Goal: Information Seeking & Learning: Understand process/instructions

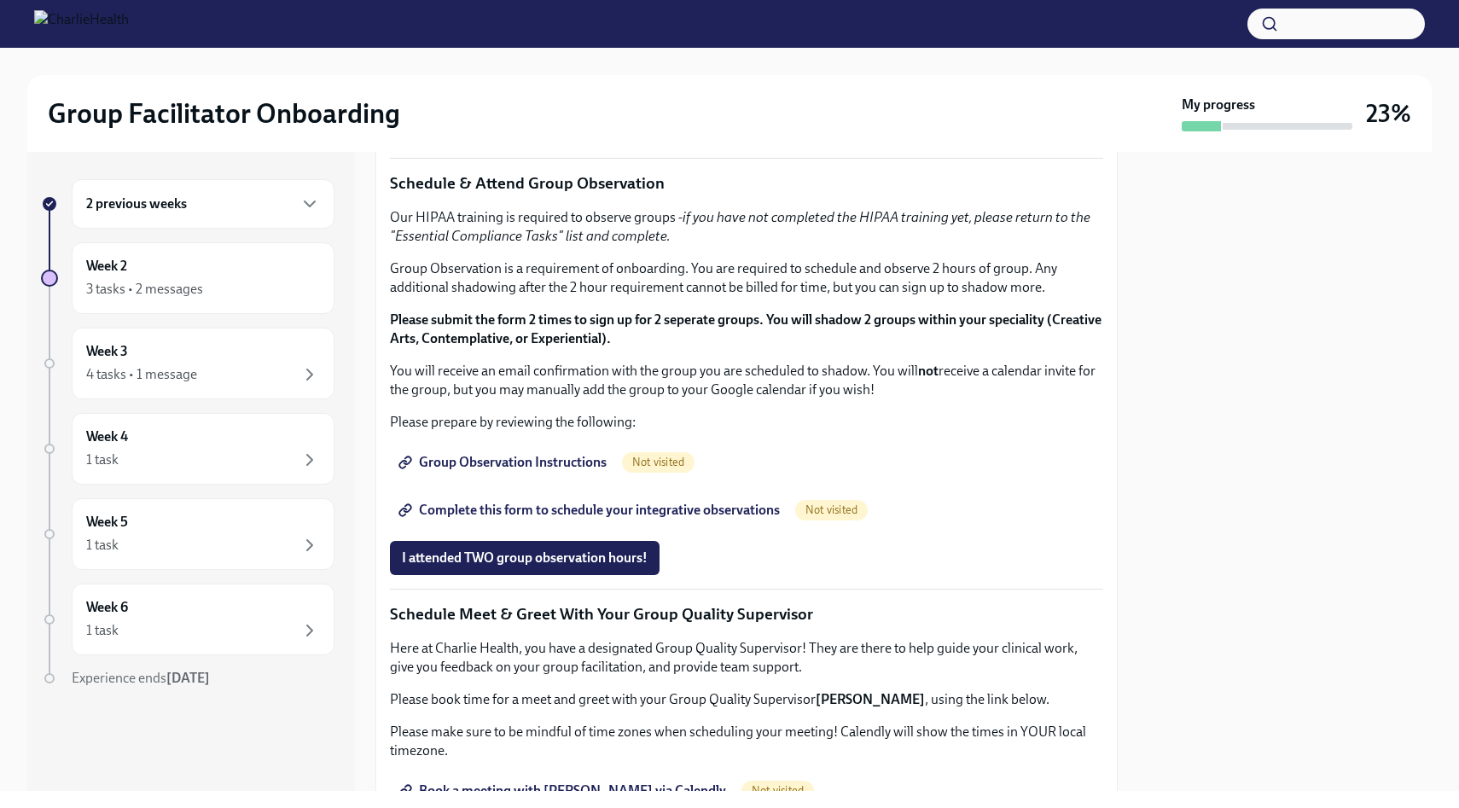
scroll to position [978, 0]
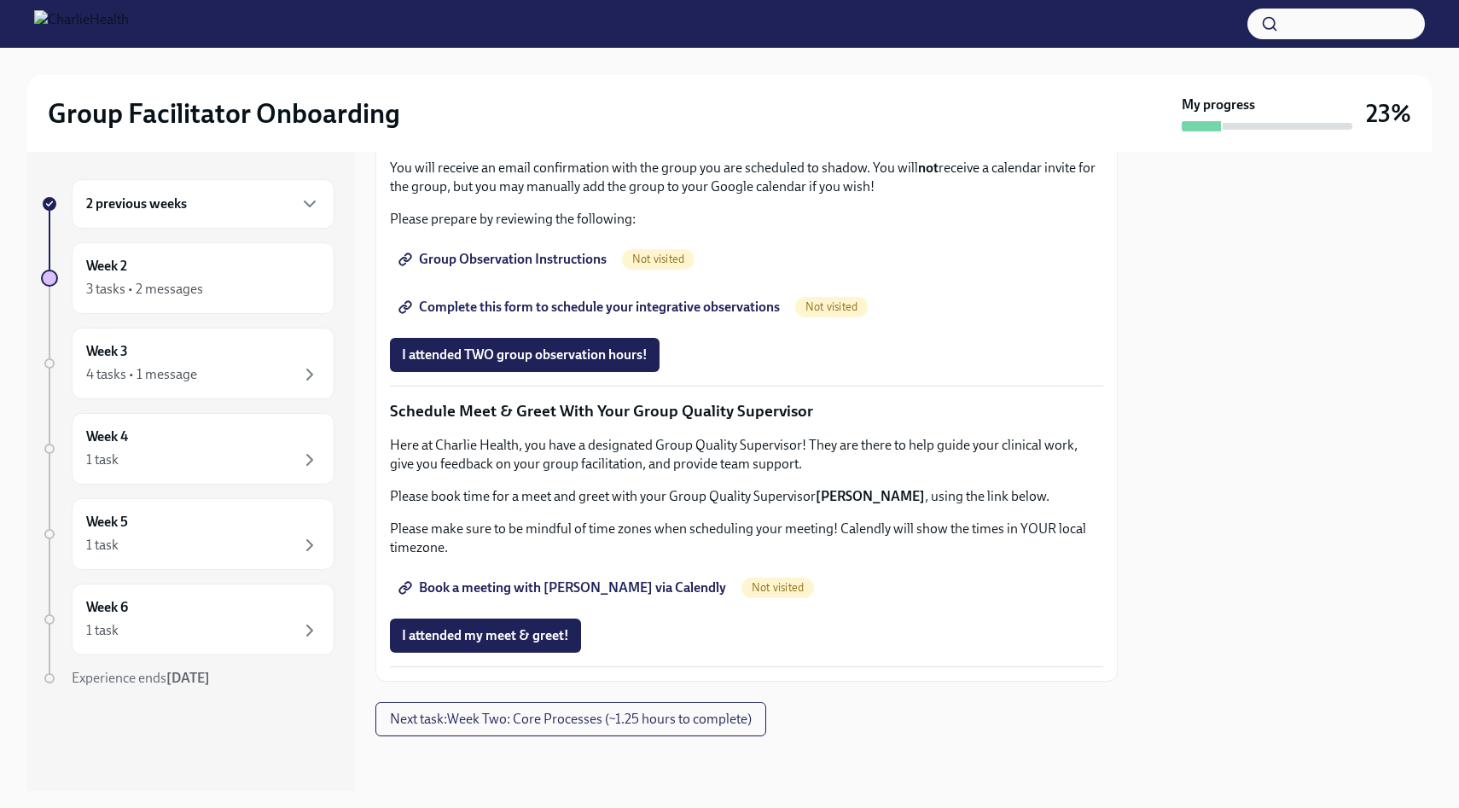
scroll to position [1237, 0]
click at [521, 268] on span "Group Observation Instructions" at bounding box center [504, 259] width 205 height 17
click at [740, 324] on link "Complete this form to schedule your integrative observations" at bounding box center [591, 307] width 402 height 34
click at [261, 213] on div "2 previous weeks" at bounding box center [203, 204] width 234 height 20
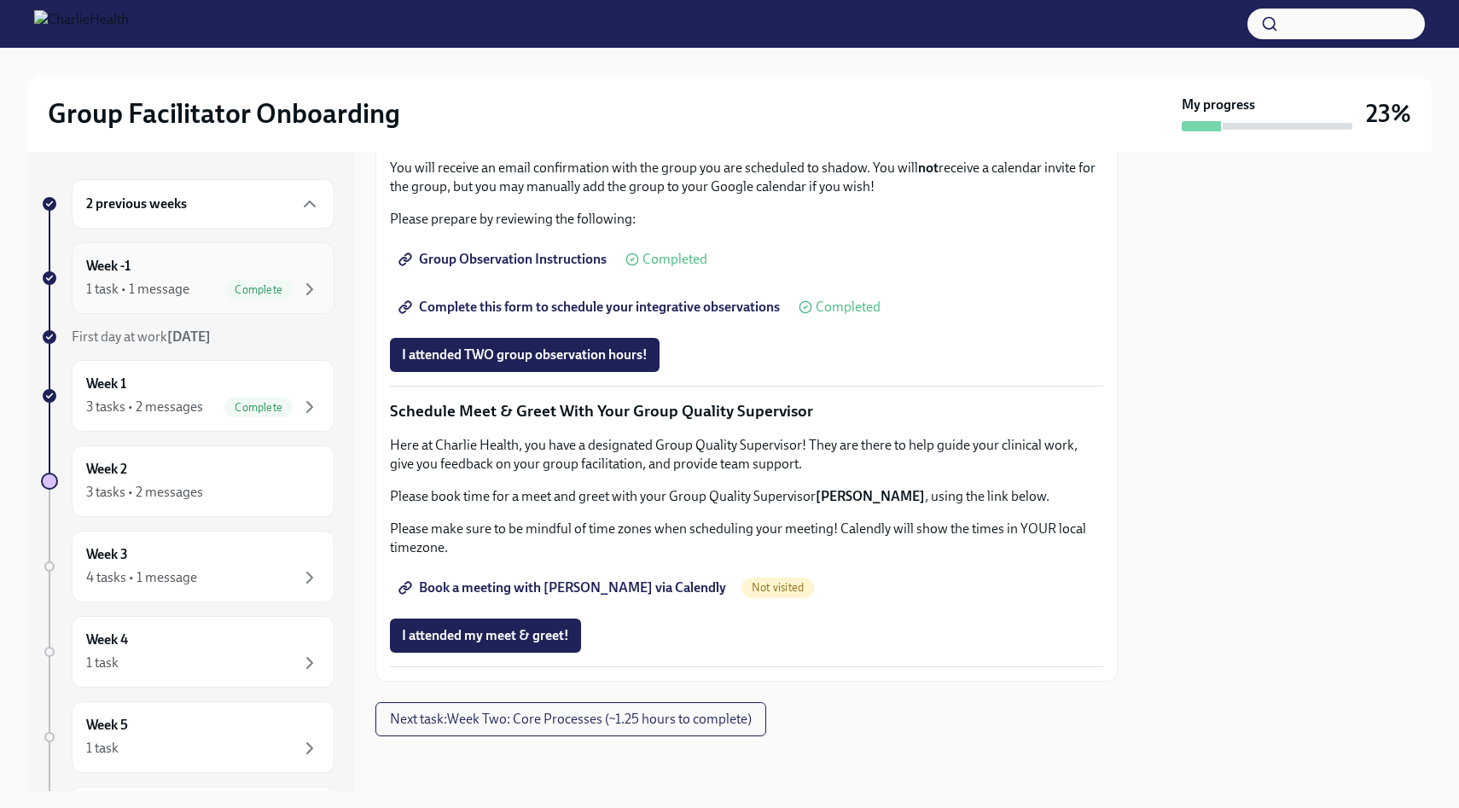
click at [236, 285] on span "Complete" at bounding box center [258, 289] width 68 height 13
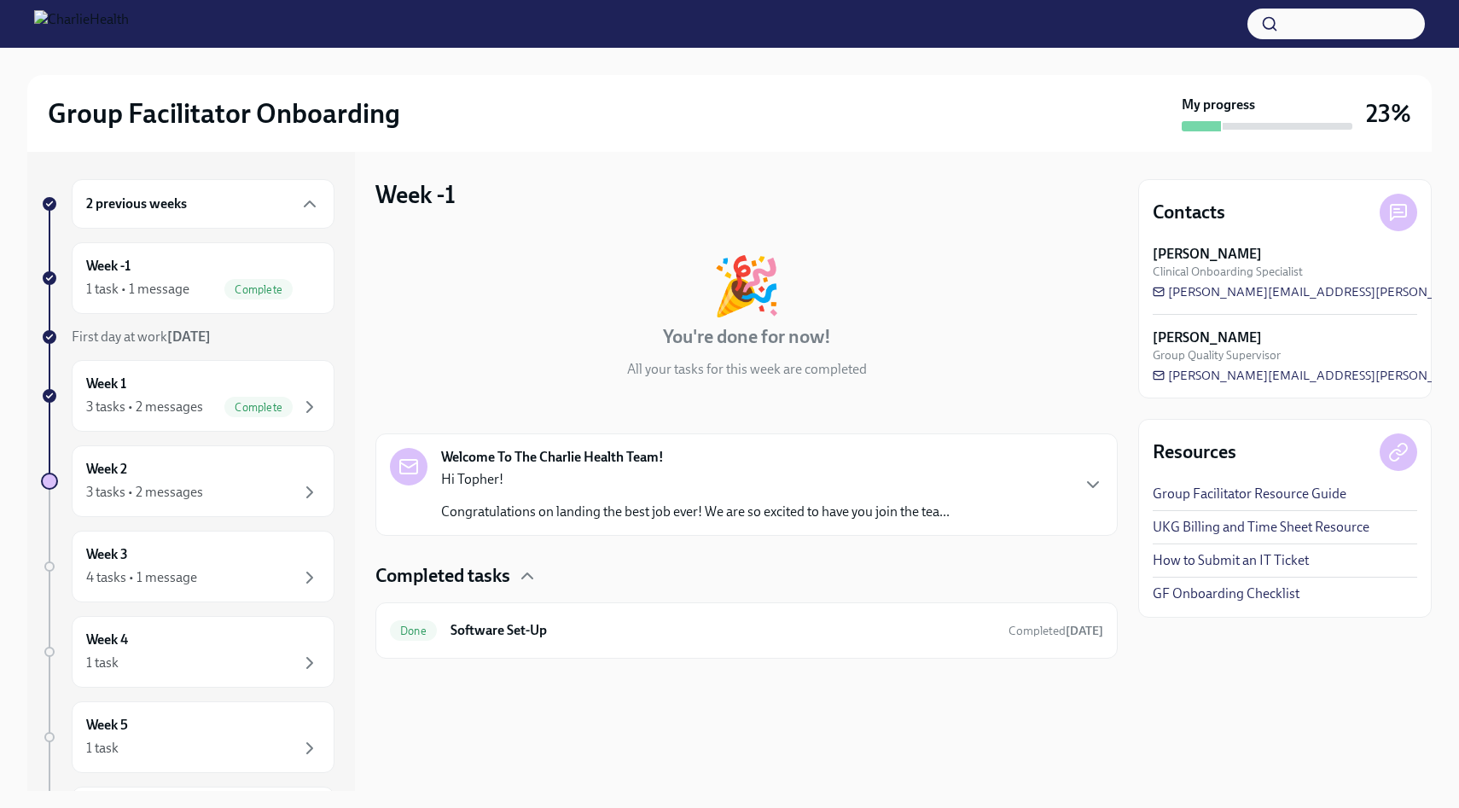
click at [510, 571] on h4 "Completed tasks" at bounding box center [443, 576] width 135 height 26
click at [589, 621] on h6 "Software Set-Up" at bounding box center [723, 630] width 545 height 19
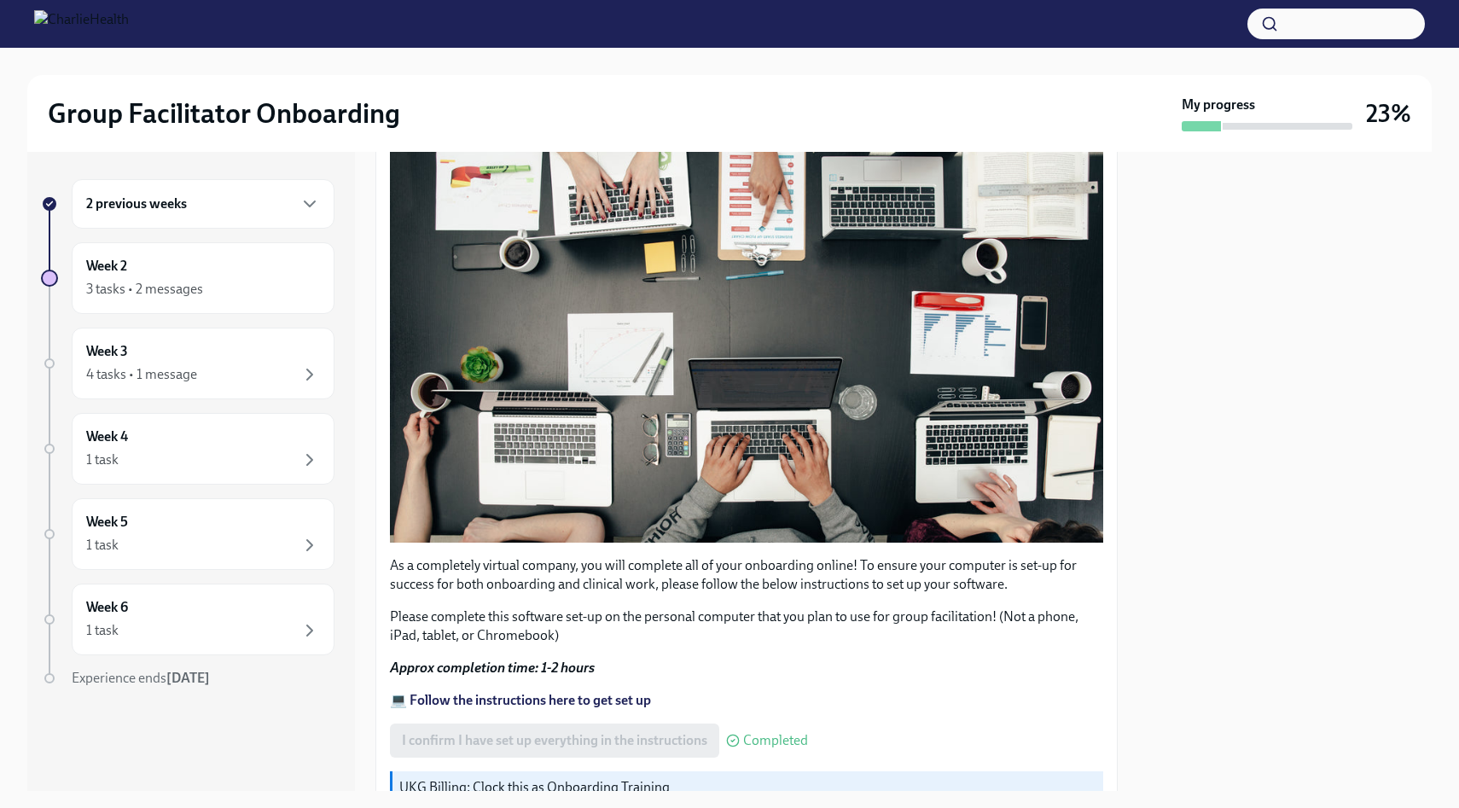
scroll to position [446, 0]
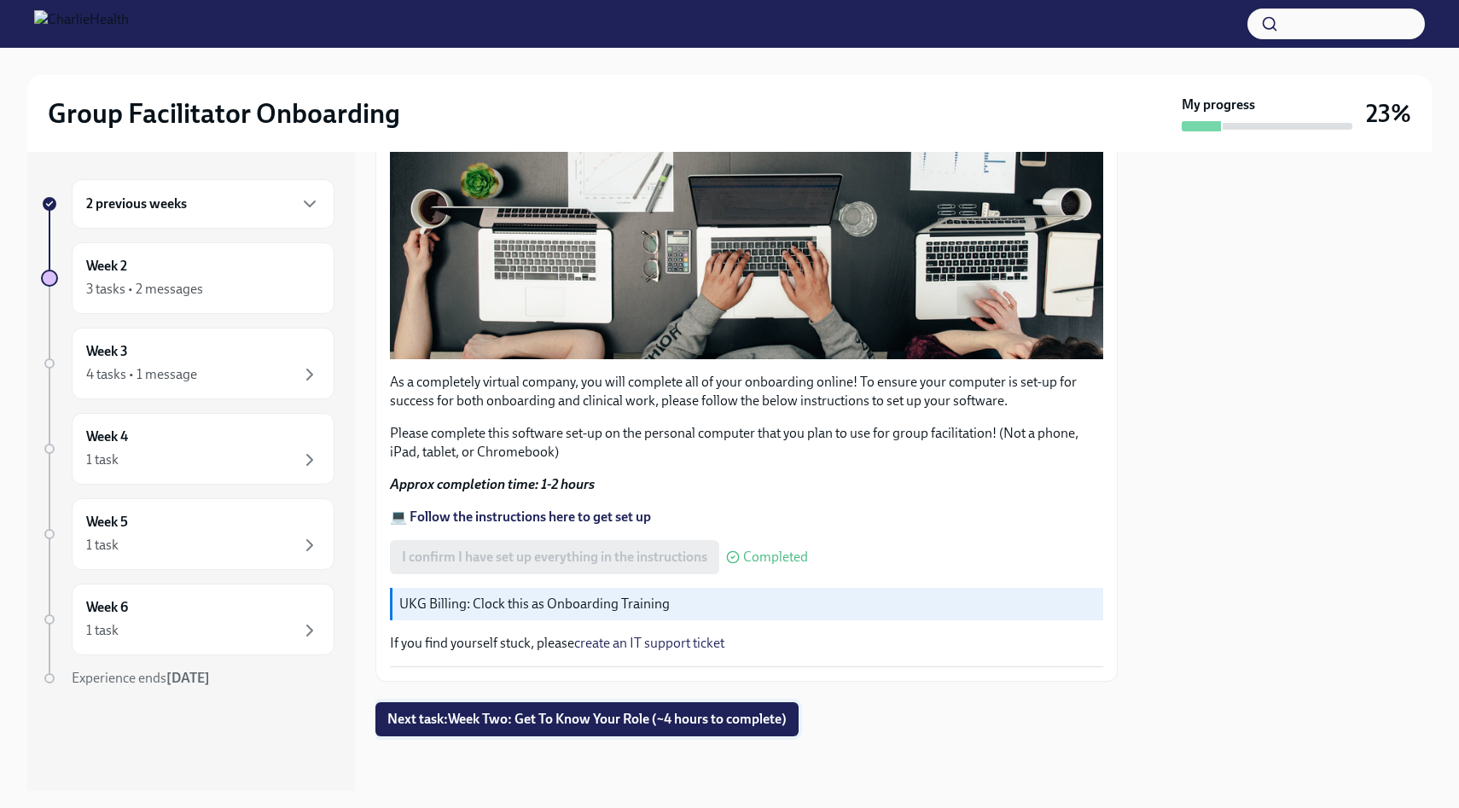
click at [718, 720] on span "Next task : Week Two: Get To Know Your Role (~4 hours to complete)" at bounding box center [586, 719] width 399 height 17
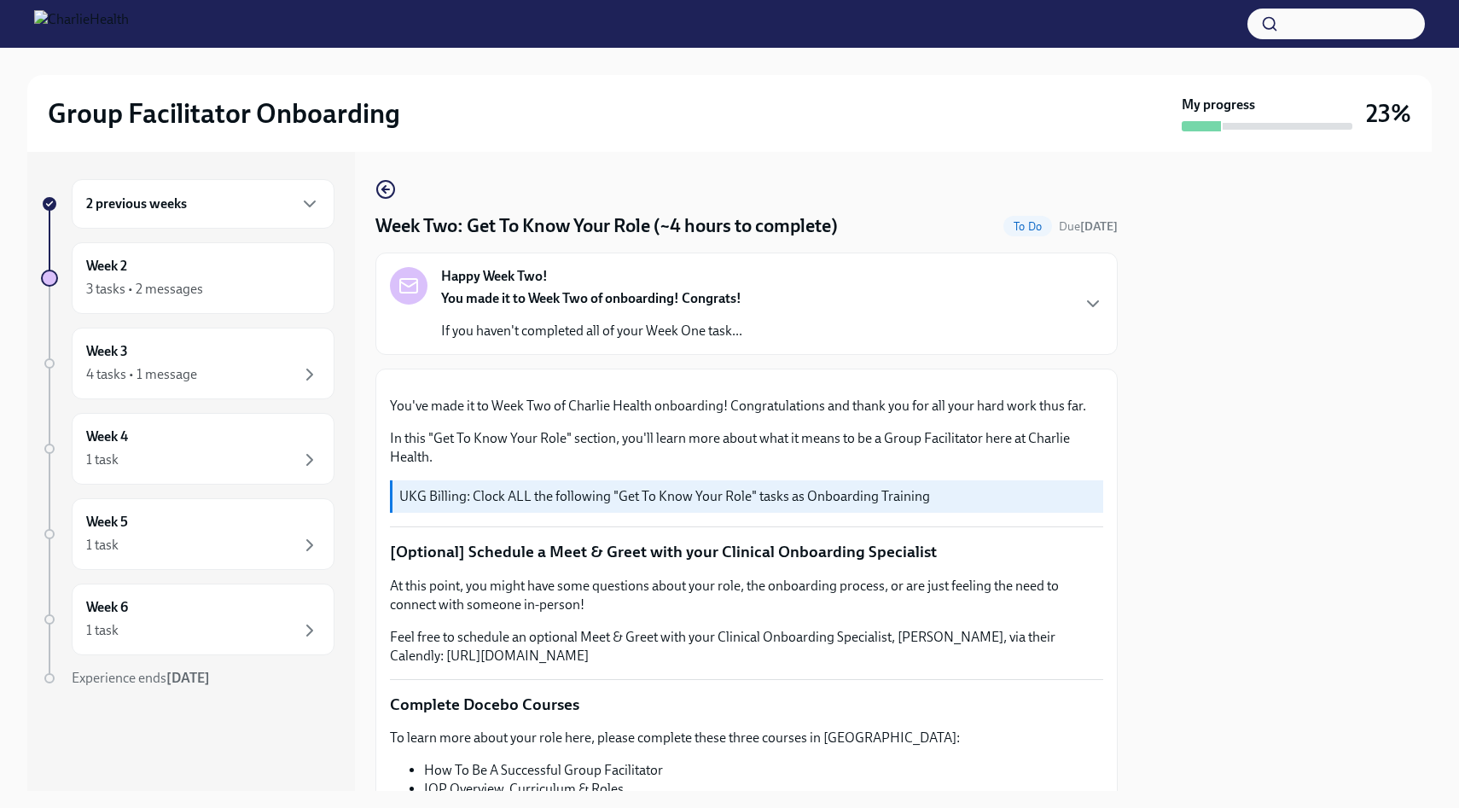
click at [202, 214] on div "2 previous weeks" at bounding box center [203, 204] width 263 height 50
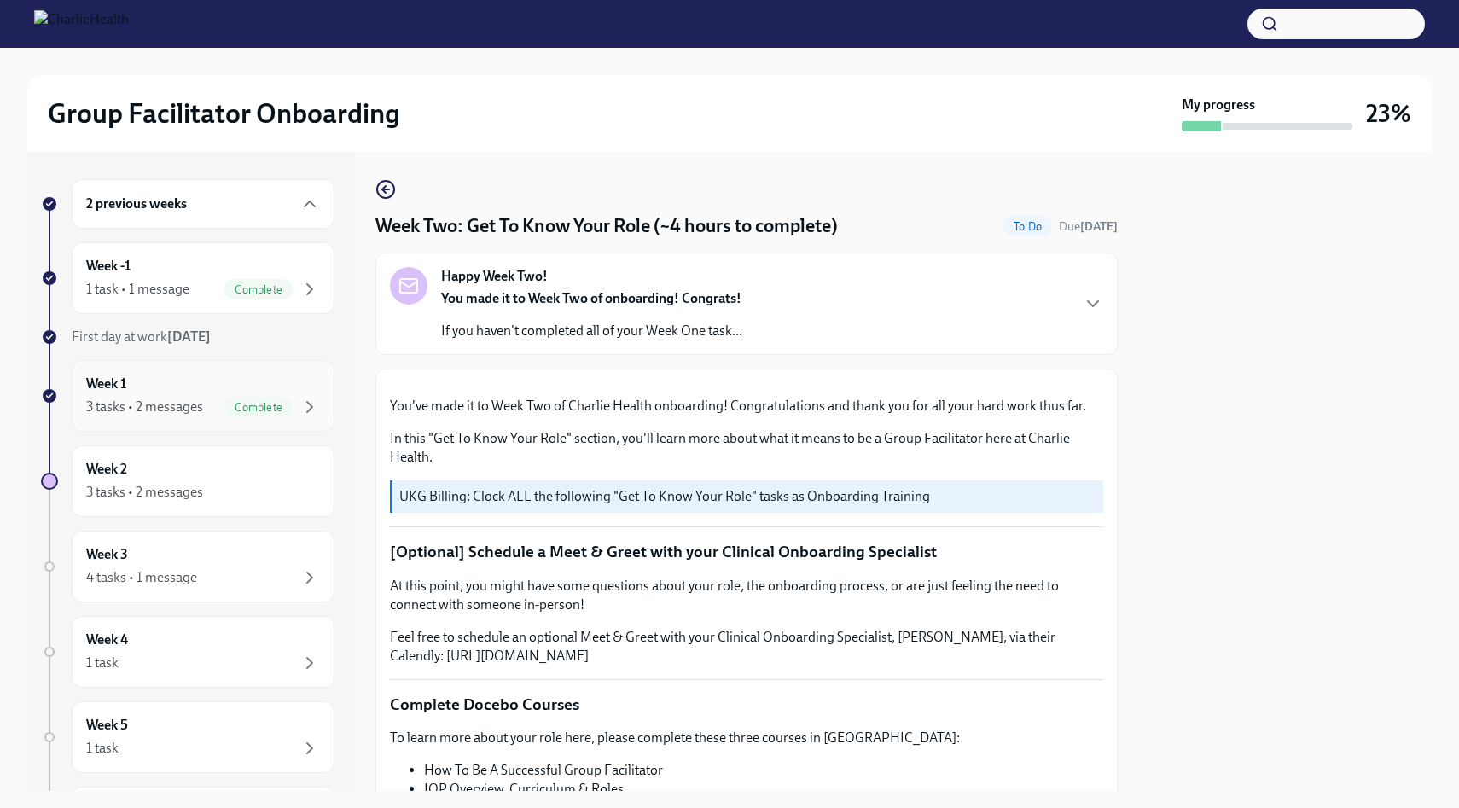
click at [169, 385] on div "Week 1 3 tasks • 2 messages Complete" at bounding box center [203, 396] width 234 height 43
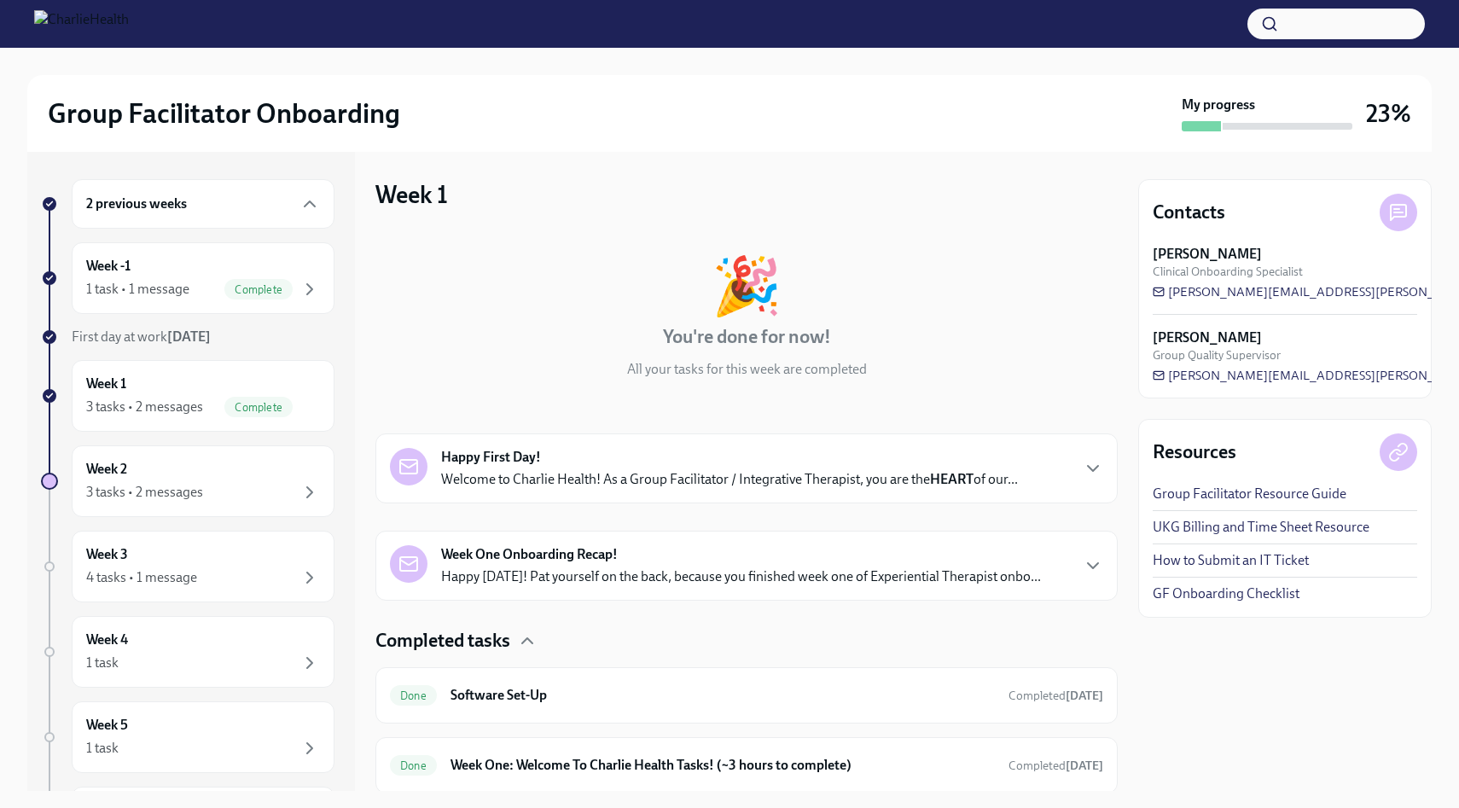
scroll to position [127, 0]
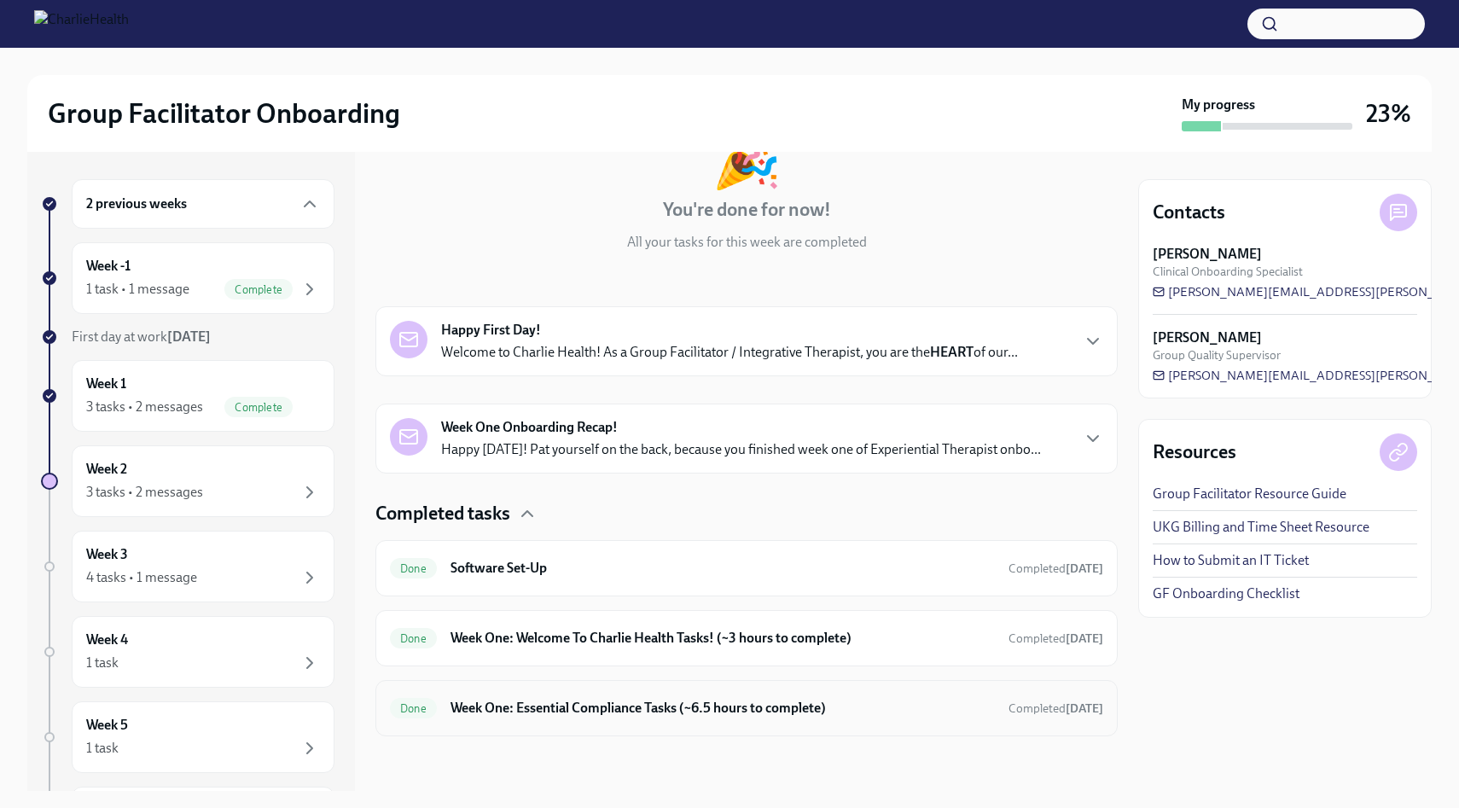
click at [784, 687] on div "Done Week One: Essential Compliance Tasks (~6.5 hours to complete) Completed [D…" at bounding box center [747, 708] width 743 height 56
click at [780, 703] on h6 "Week One: Essential Compliance Tasks (~6.5 hours to complete)" at bounding box center [723, 708] width 545 height 19
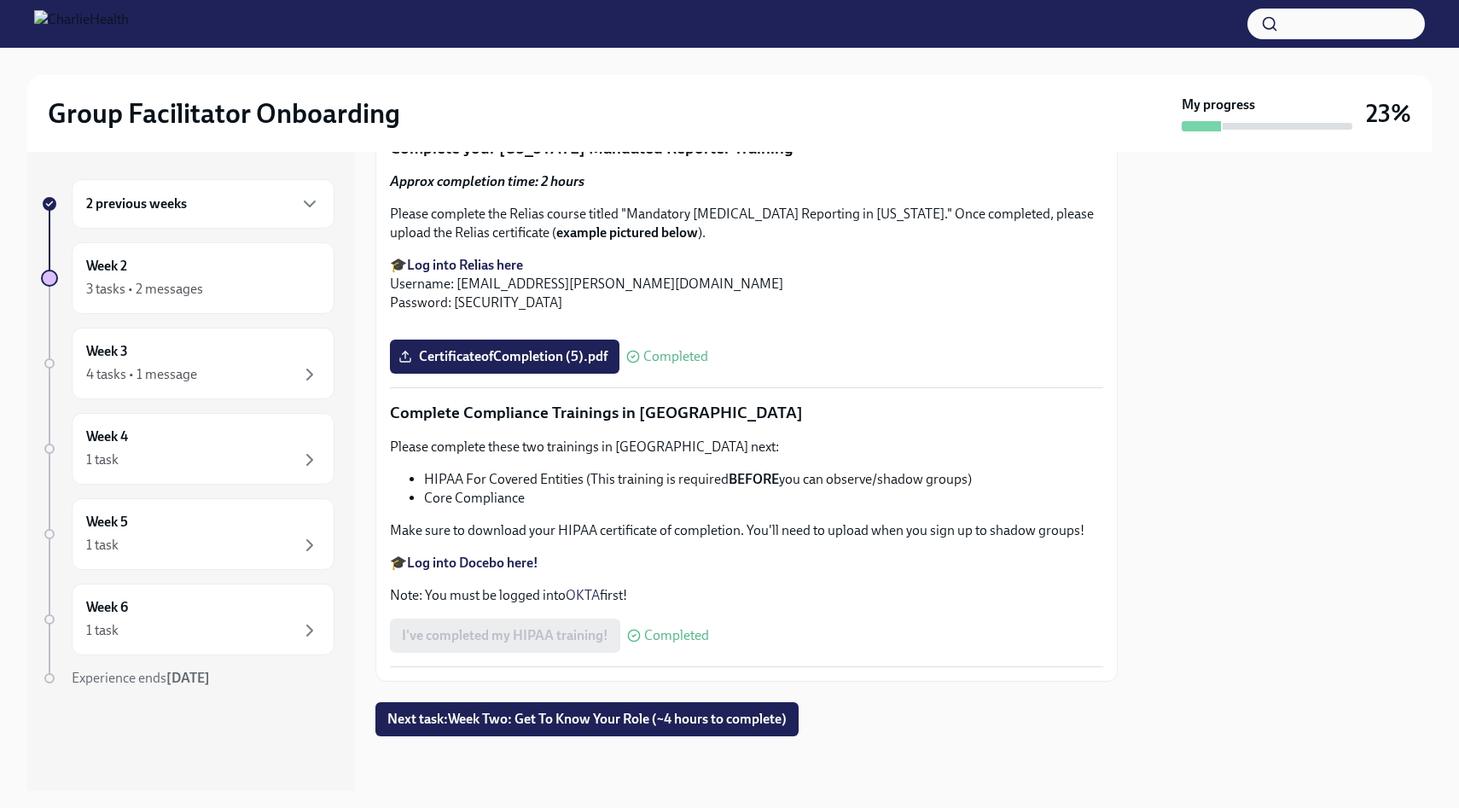
scroll to position [3906, 0]
click at [673, 728] on span "Next task : Week Two: Get To Know Your Role (~4 hours to complete)" at bounding box center [586, 719] width 399 height 17
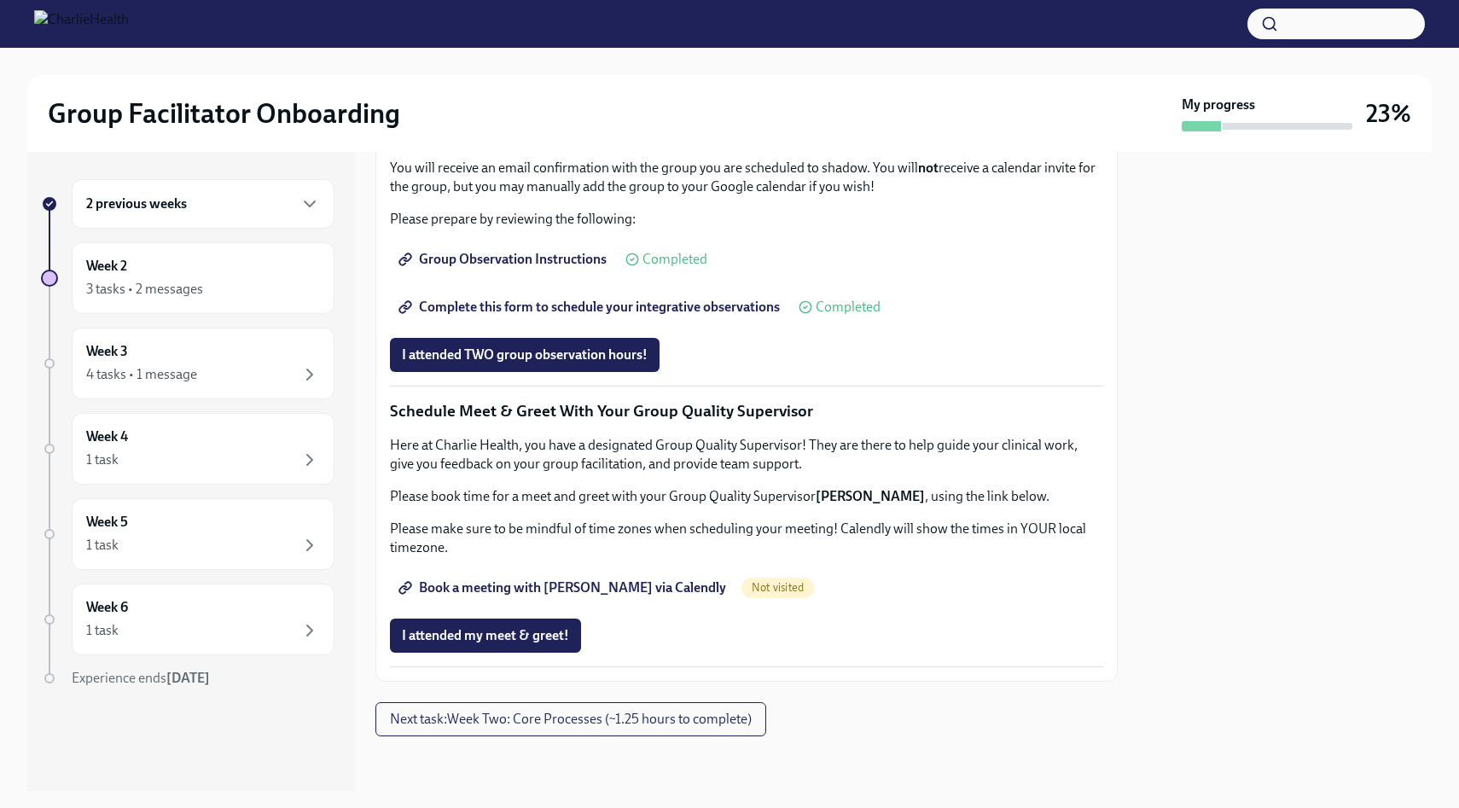
scroll to position [1290, 0]
click at [662, 316] on span "Complete this form to schedule your integrative observations" at bounding box center [591, 307] width 378 height 17
click at [563, 583] on span "Book a meeting with [PERSON_NAME] via Calendly" at bounding box center [564, 588] width 324 height 17
click at [628, 711] on span "Next task : Week Two: Core Processes (~1.25 hours to complete)" at bounding box center [571, 719] width 362 height 17
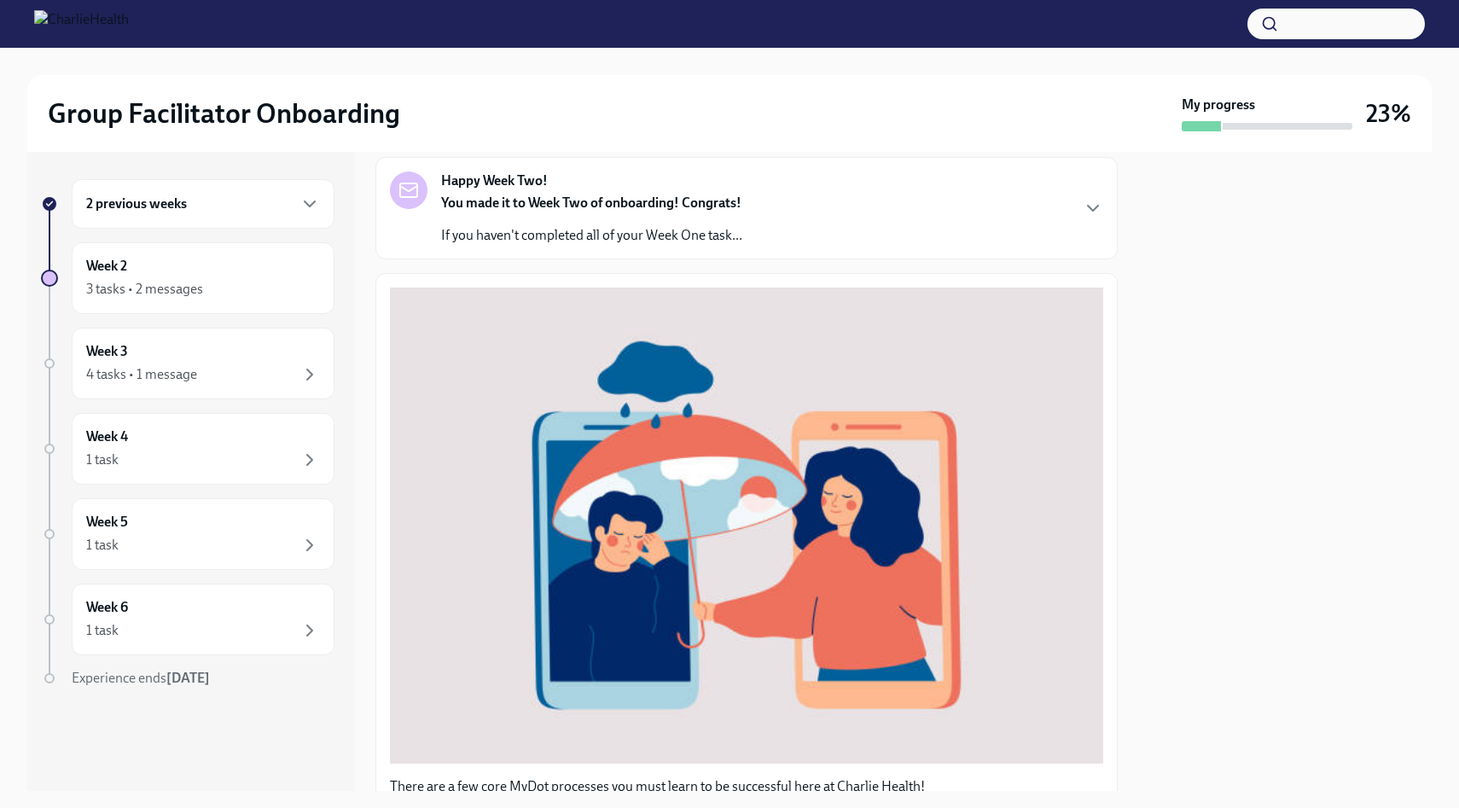
scroll to position [91, 0]
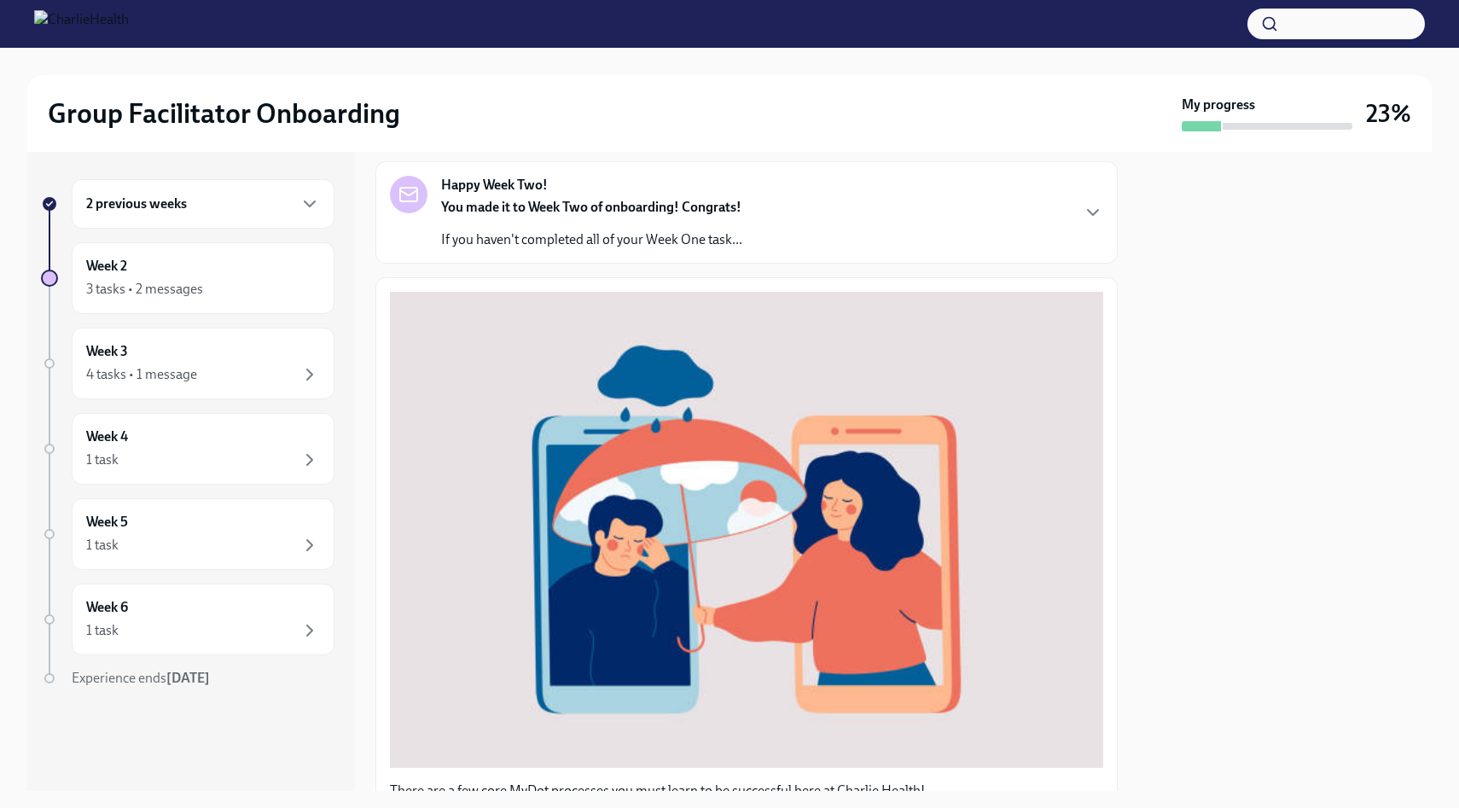
click at [787, 224] on div "Happy Week Two! You made it to Week Two of onboarding! Congrats! If you haven't…" at bounding box center [747, 212] width 714 height 73
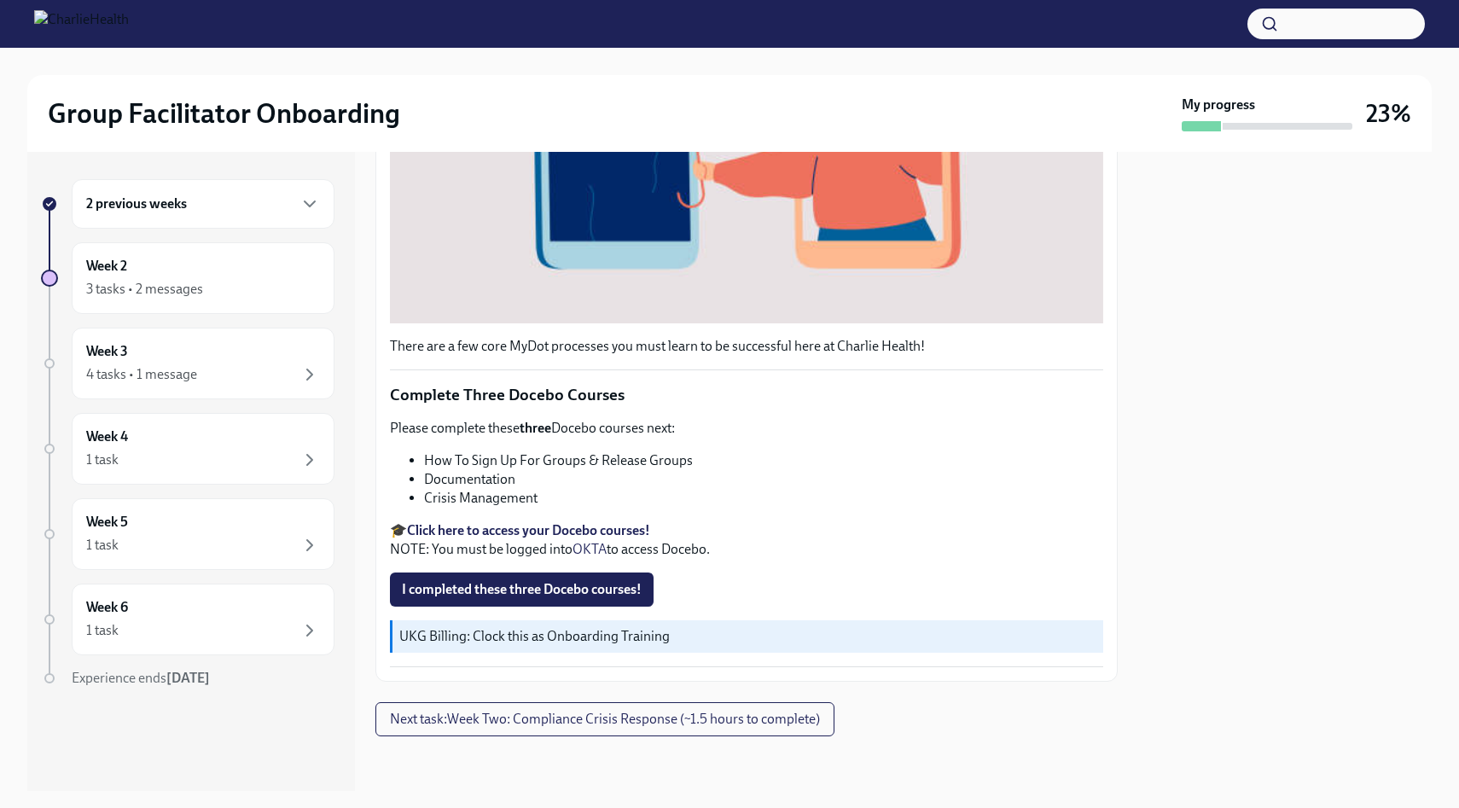
scroll to position [1110, 0]
click at [297, 370] on div "4 tasks • 1 message" at bounding box center [203, 374] width 234 height 20
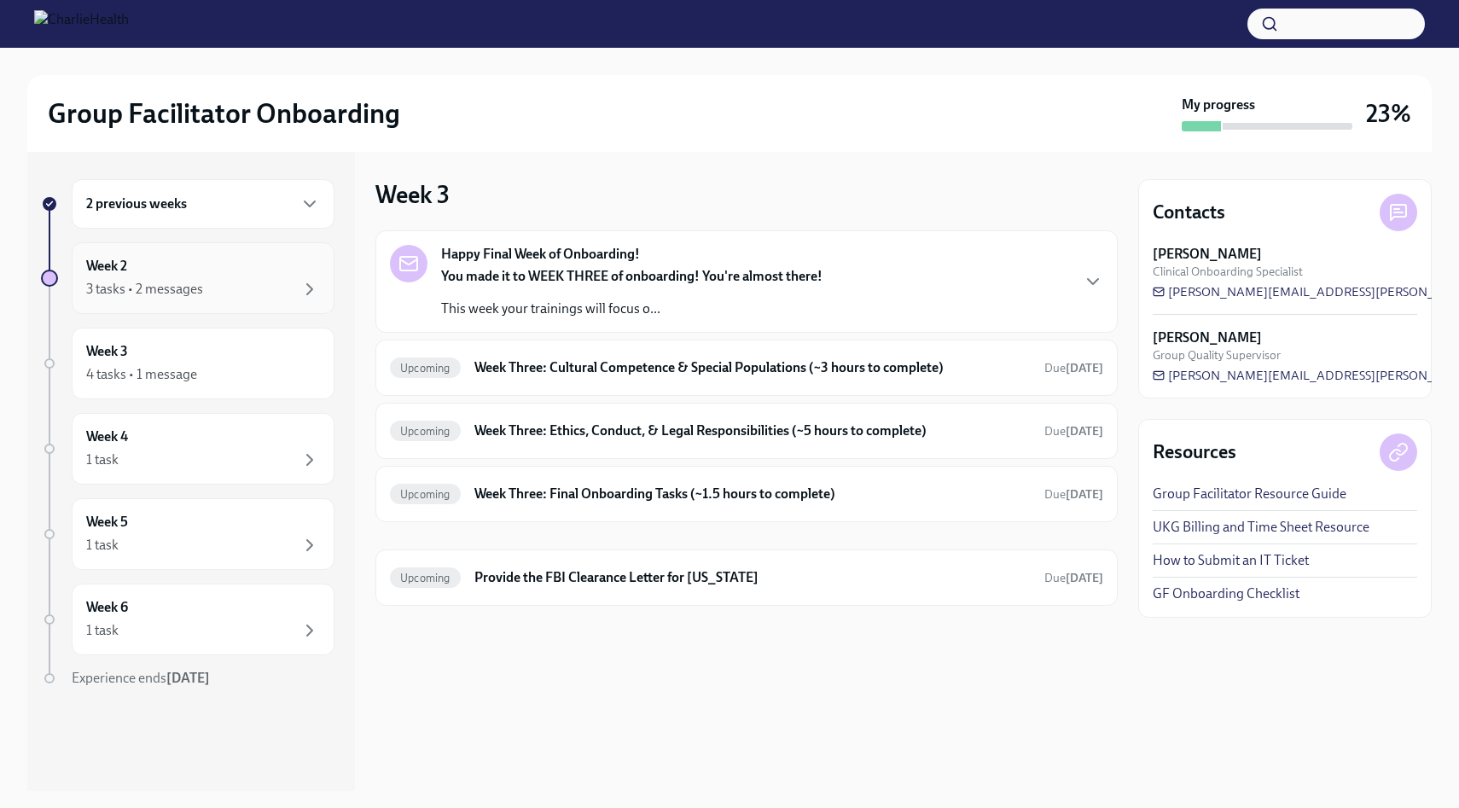
click at [278, 271] on div "Week 2 3 tasks • 2 messages" at bounding box center [203, 278] width 234 height 43
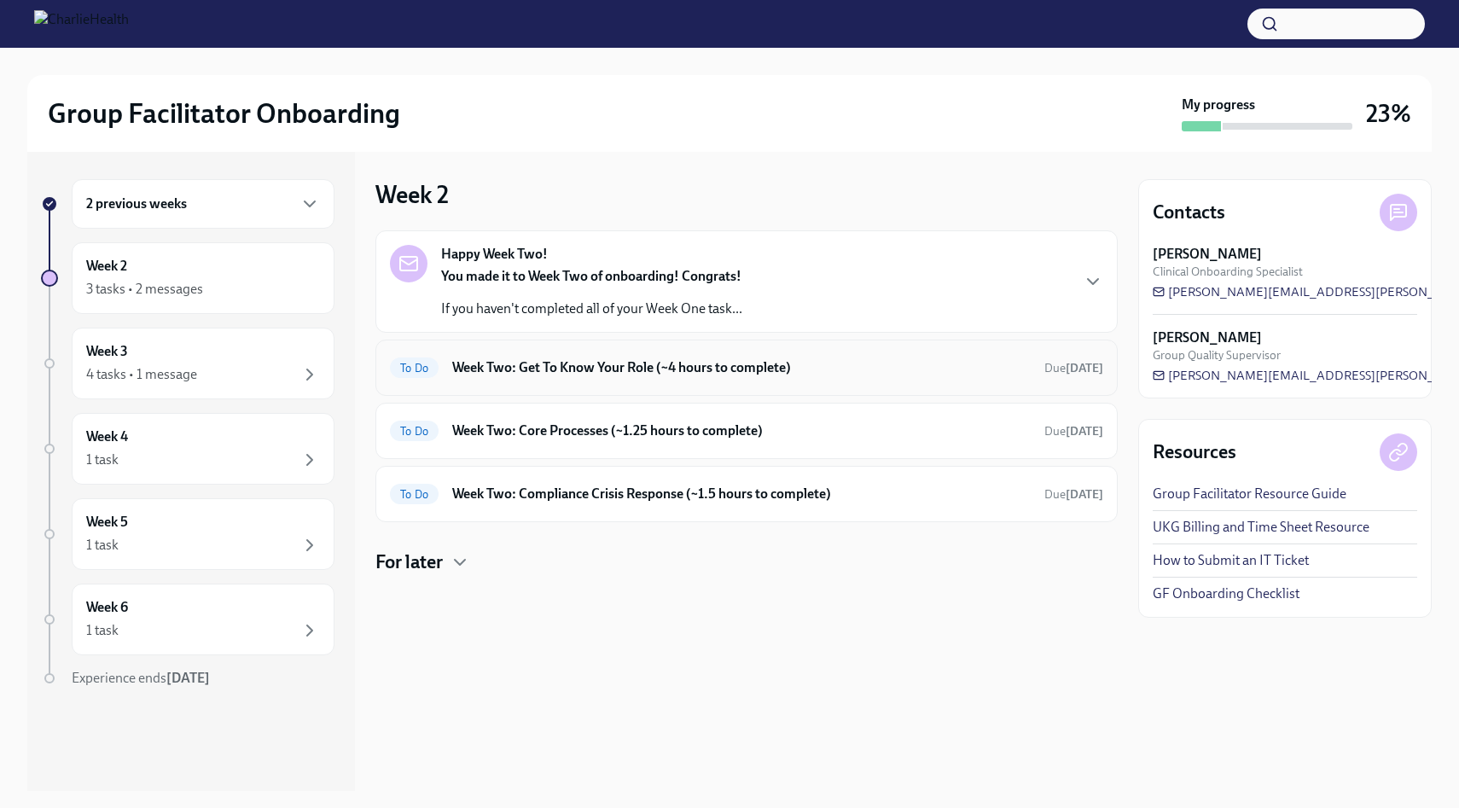
click at [743, 358] on h6 "Week Two: Get To Know Your Role (~4 hours to complete)" at bounding box center [741, 367] width 579 height 19
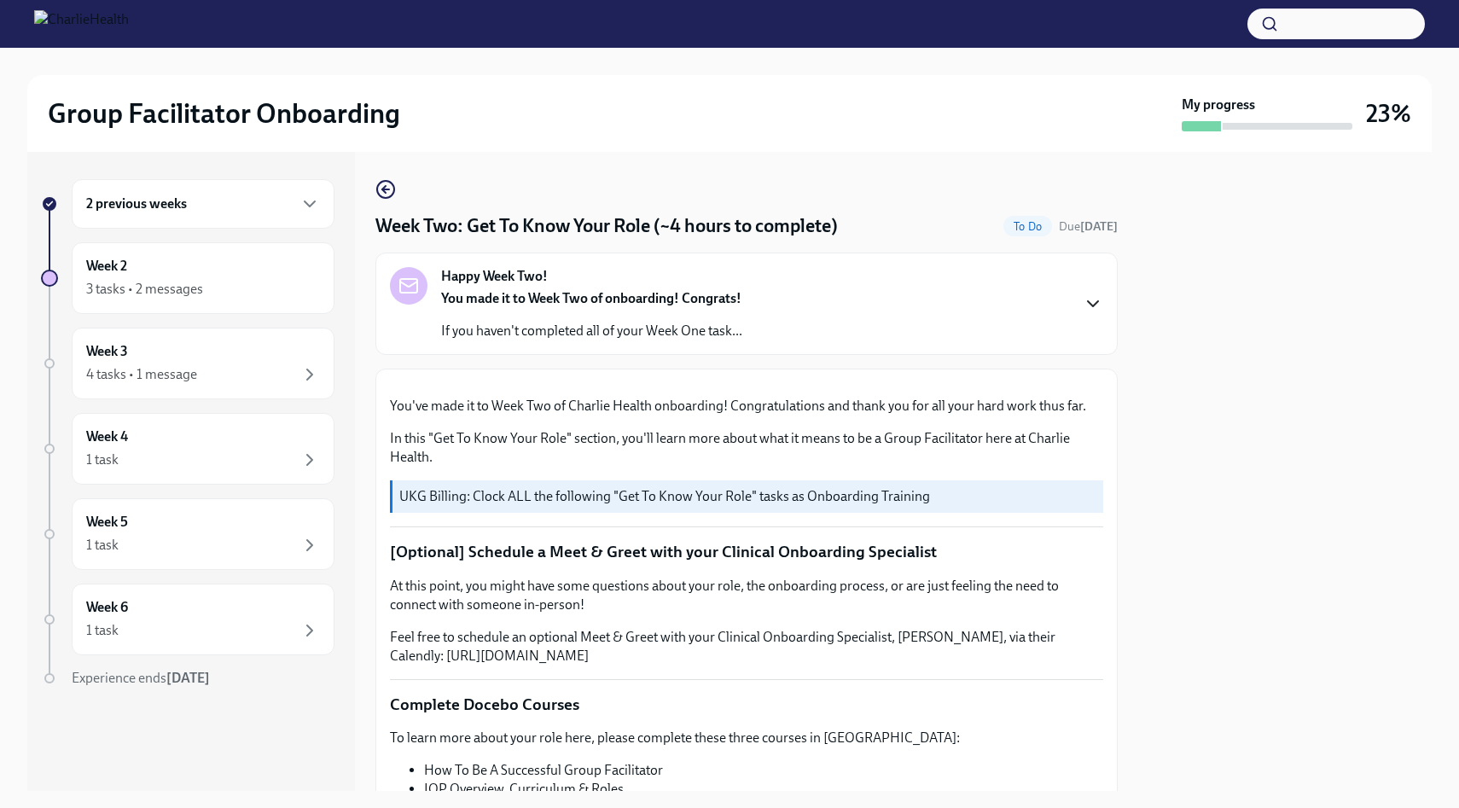
click at [1088, 312] on icon "button" at bounding box center [1093, 304] width 20 height 20
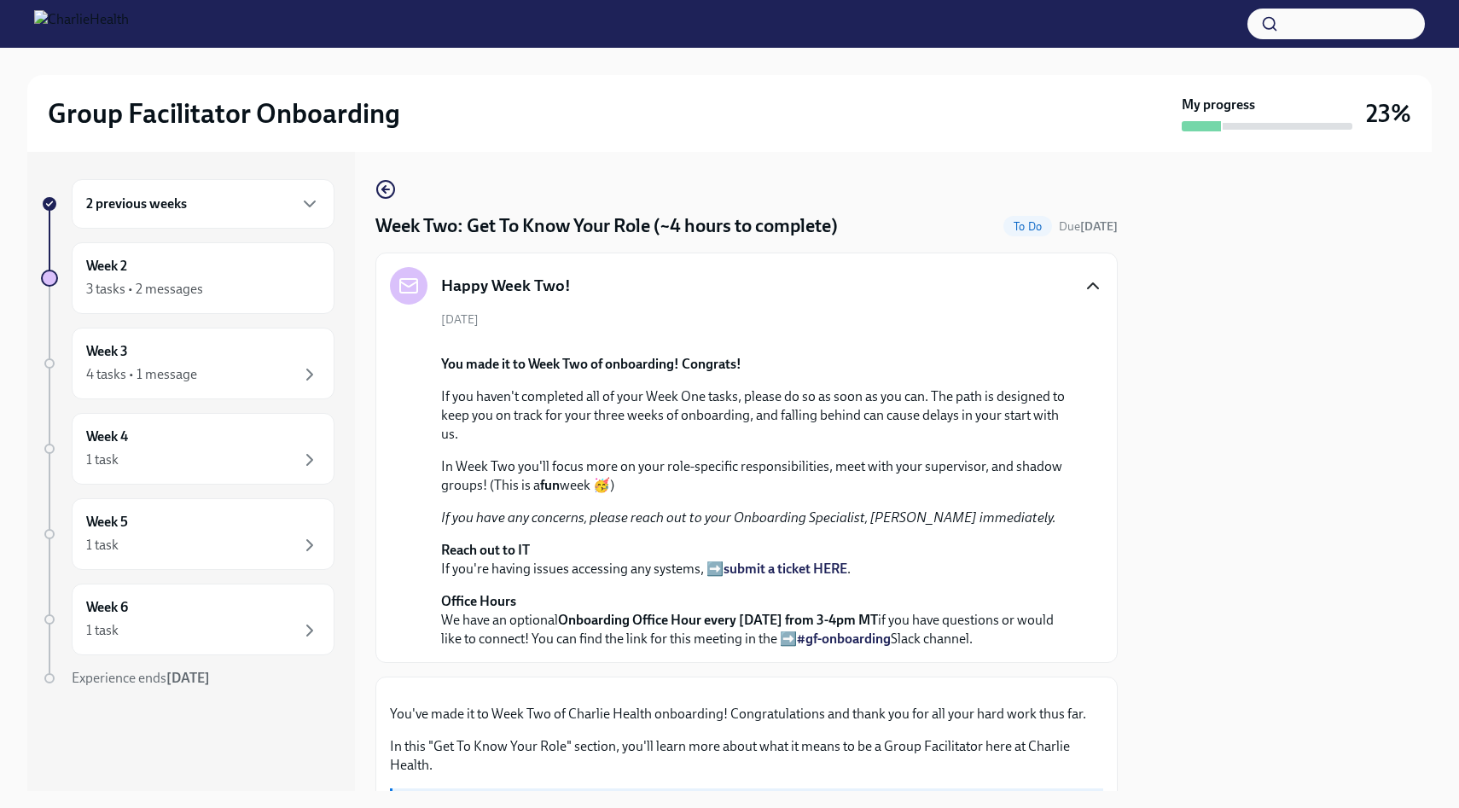
click at [1091, 278] on icon "button" at bounding box center [1093, 286] width 20 height 20
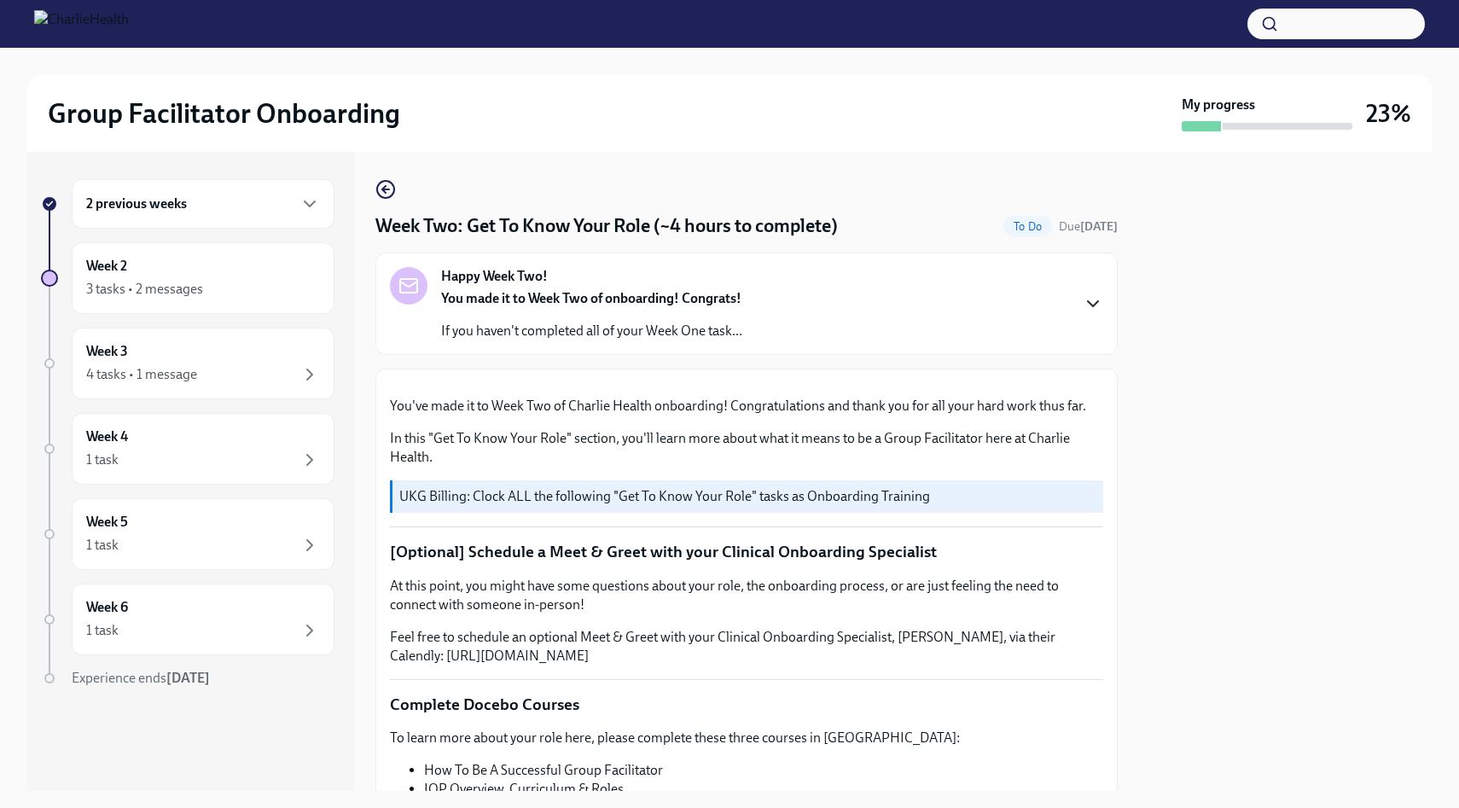
click at [1103, 291] on div "Happy Week Two! You made it to Week Two of onboarding! Congrats! If you haven't…" at bounding box center [747, 303] width 714 height 73
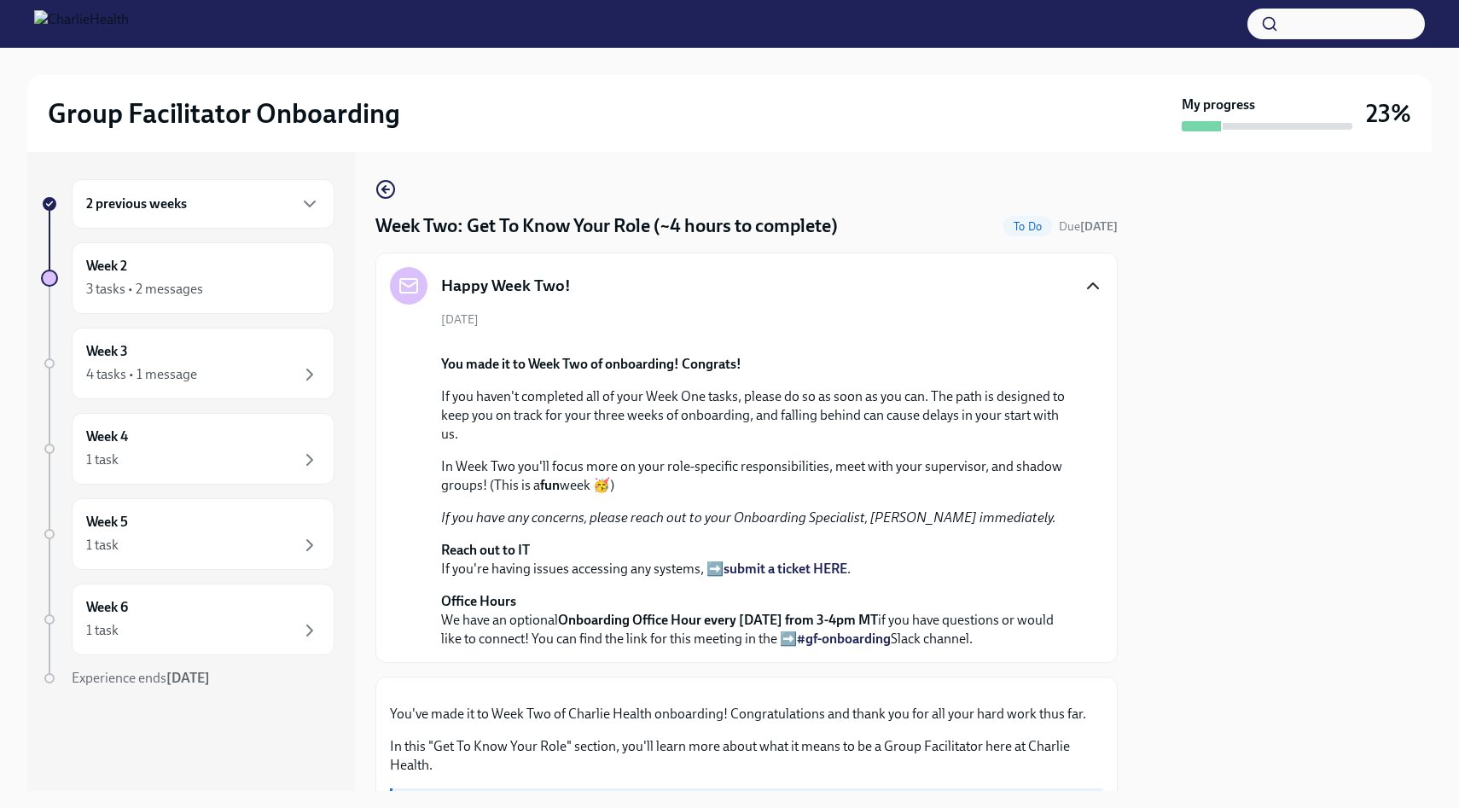
click at [101, 403] on div "2 previous weeks Week 2 3 tasks • 2 messages Week 3 4 tasks • 1 message Week 4 …" at bounding box center [188, 467] width 294 height 577
click at [107, 391] on div "Week 3 4 tasks • 1 message" at bounding box center [203, 364] width 263 height 72
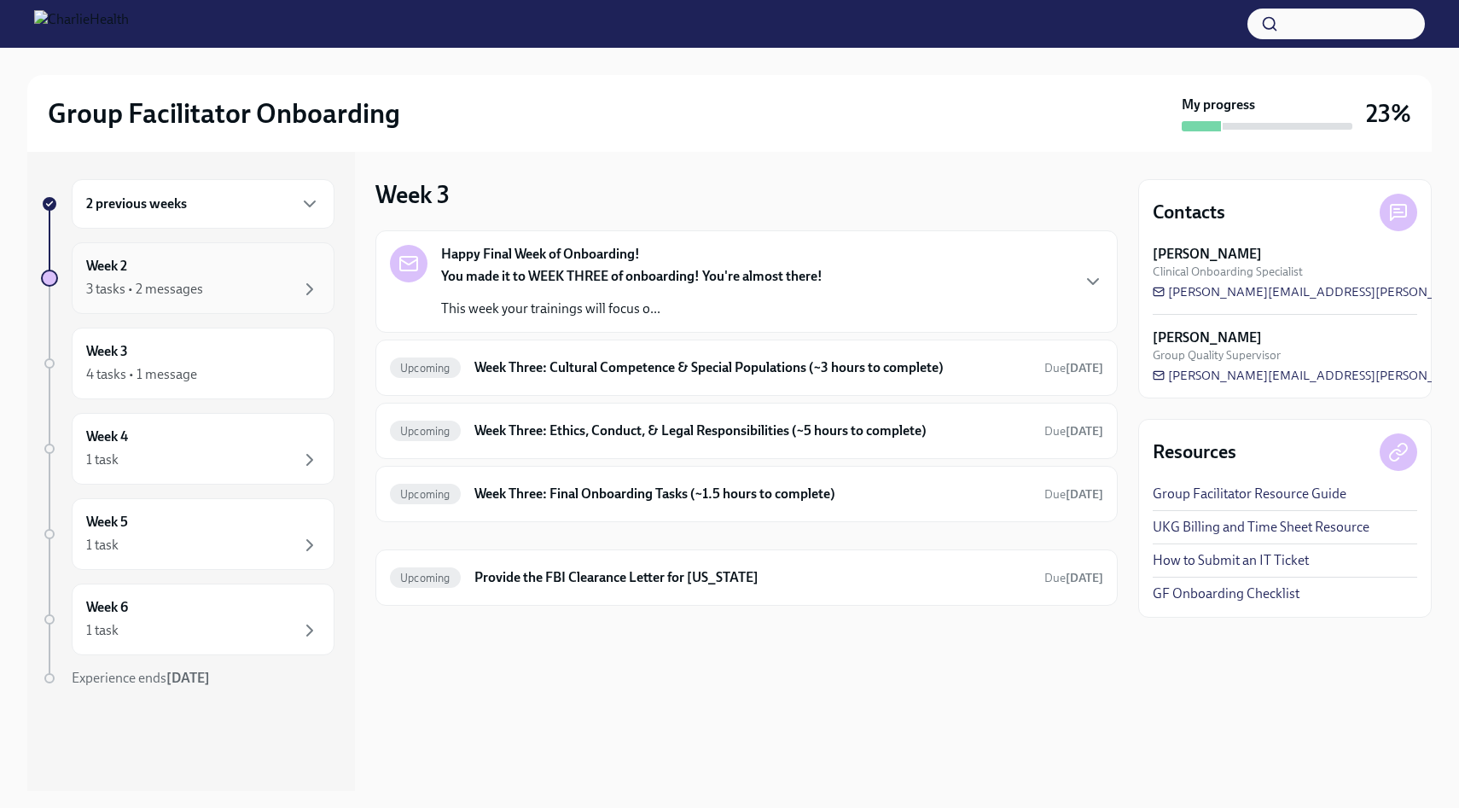
click at [242, 295] on div "3 tasks • 2 messages" at bounding box center [203, 289] width 234 height 20
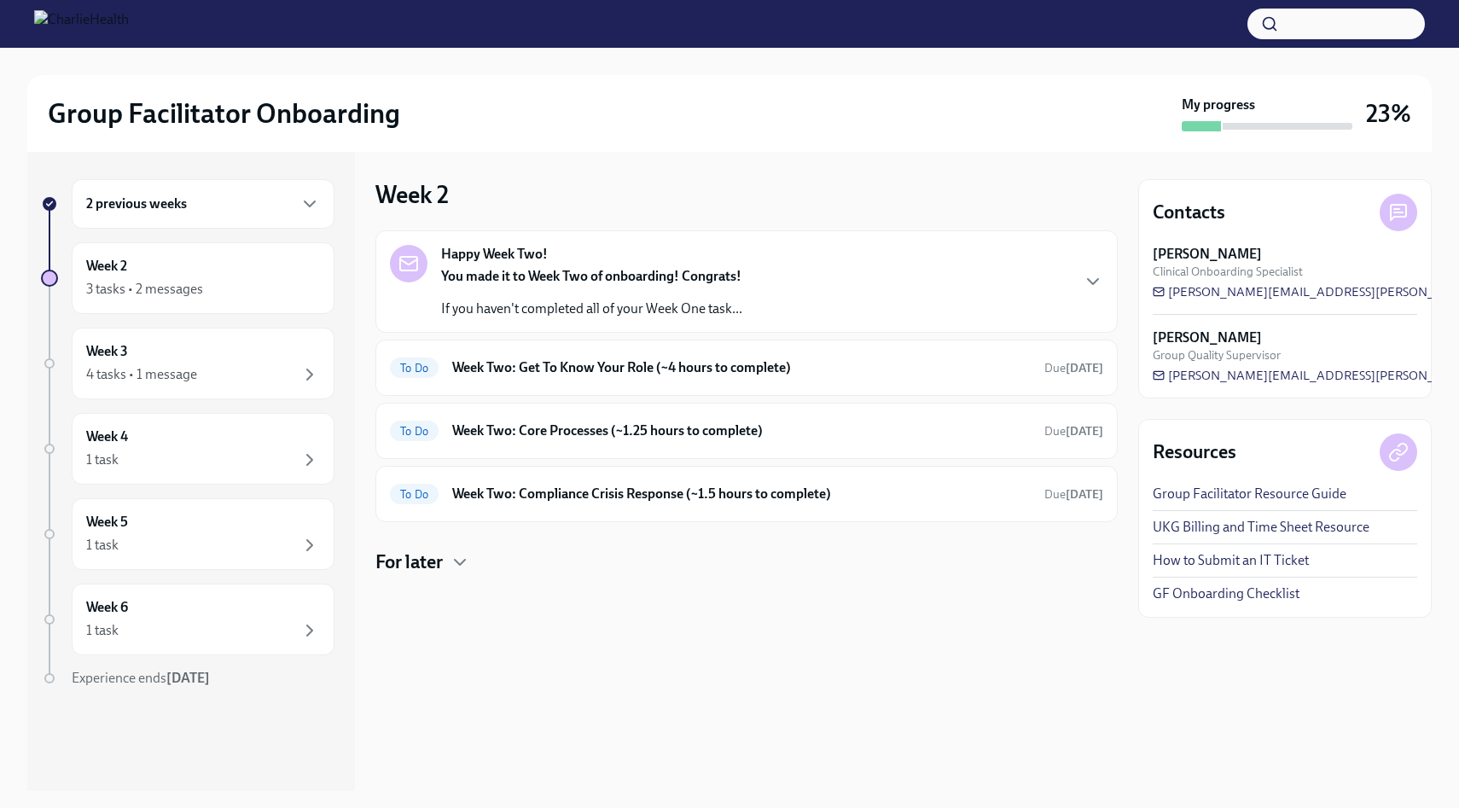
click at [405, 570] on h4 "For later" at bounding box center [409, 563] width 67 height 26
click at [405, 569] on h4 "For later" at bounding box center [409, 563] width 67 height 26
click at [713, 370] on h6 "Week Two: Get To Know Your Role (~4 hours to complete)" at bounding box center [741, 367] width 579 height 19
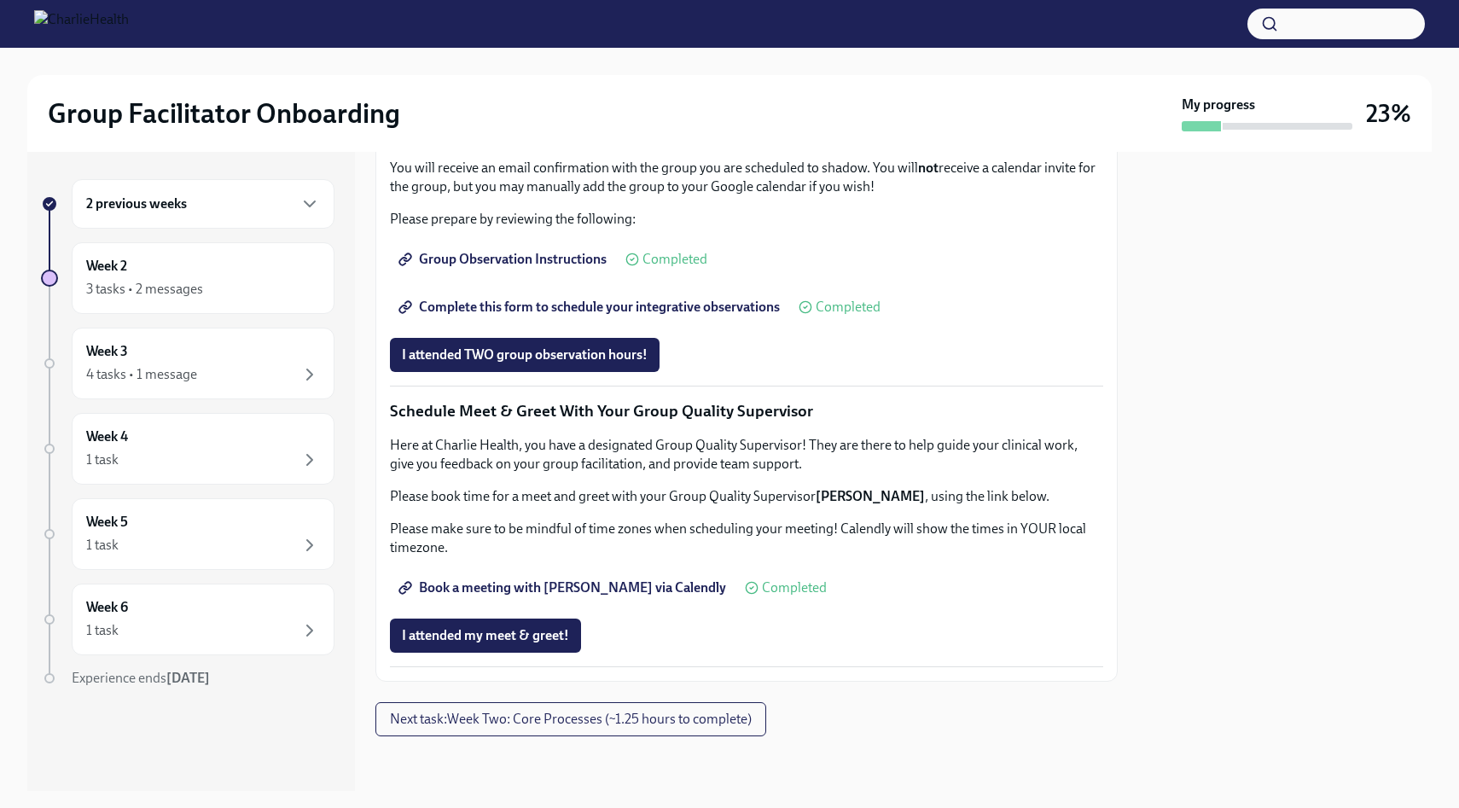
scroll to position [1524, 0]
click at [620, 728] on button "Next task : Week Two: Core Processes (~1.25 hours to complete)" at bounding box center [571, 719] width 391 height 34
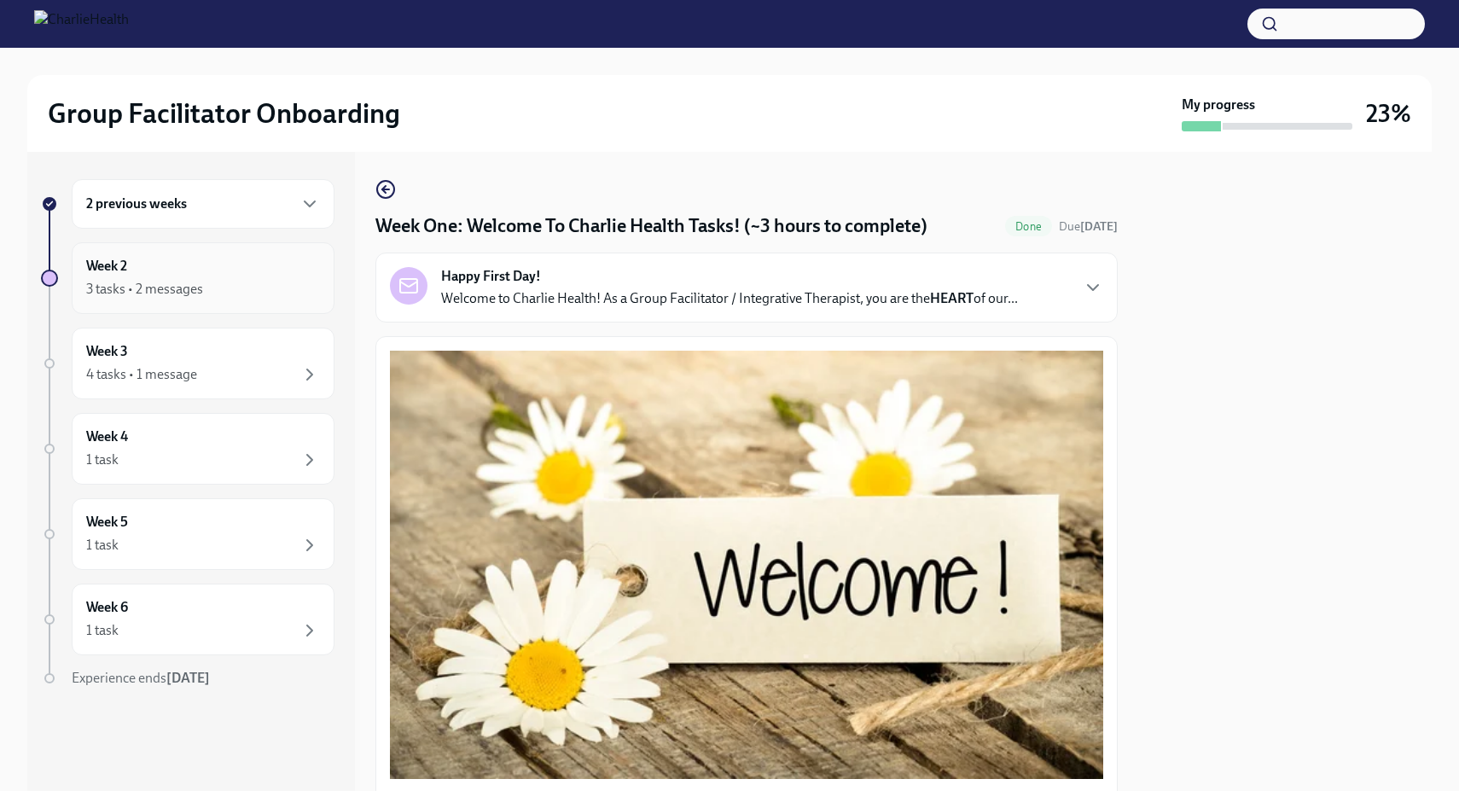
click at [293, 267] on div "Week 2 3 tasks • 2 messages" at bounding box center [203, 278] width 234 height 43
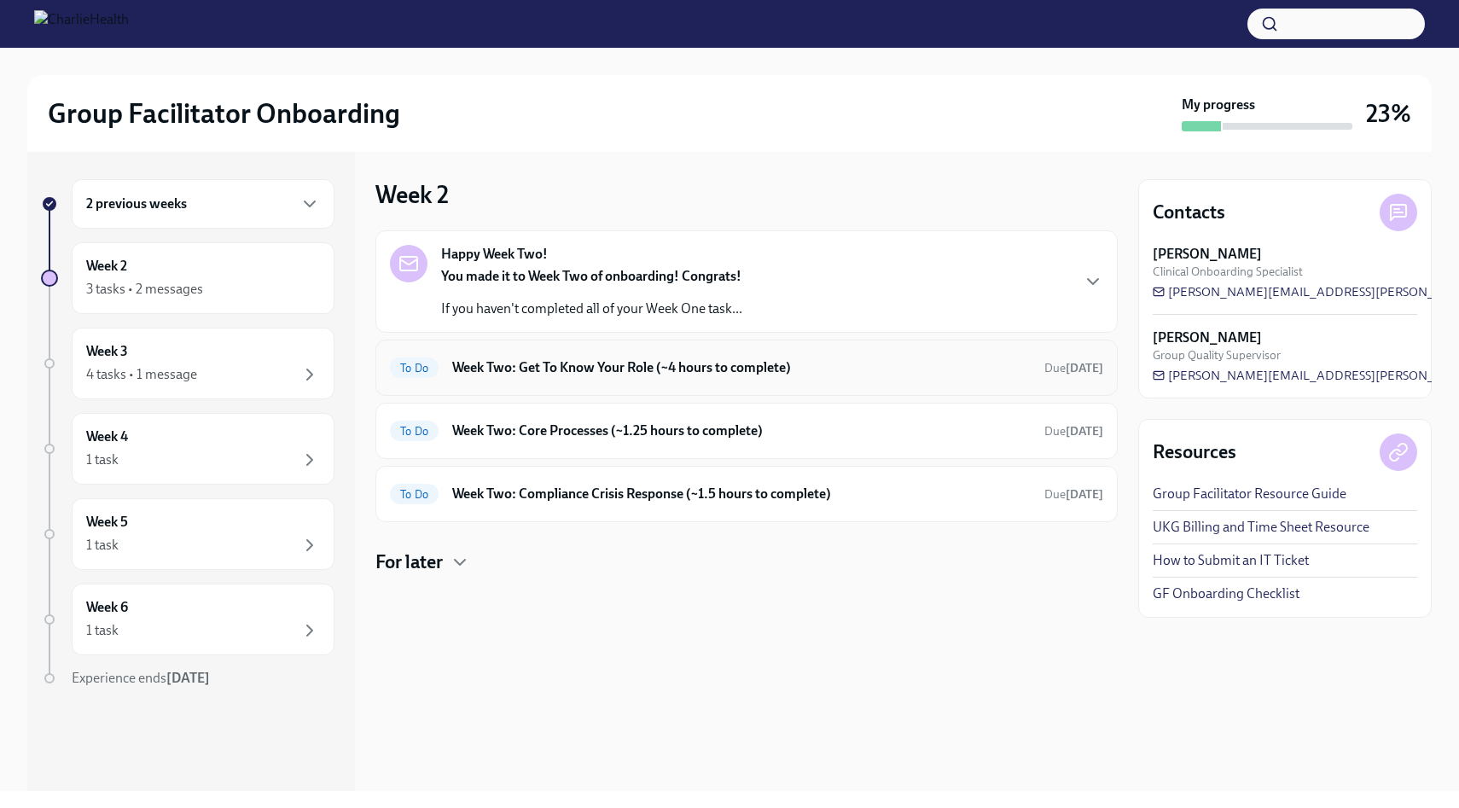
click at [717, 376] on h6 "Week Two: Get To Know Your Role (~4 hours to complete)" at bounding box center [741, 367] width 579 height 19
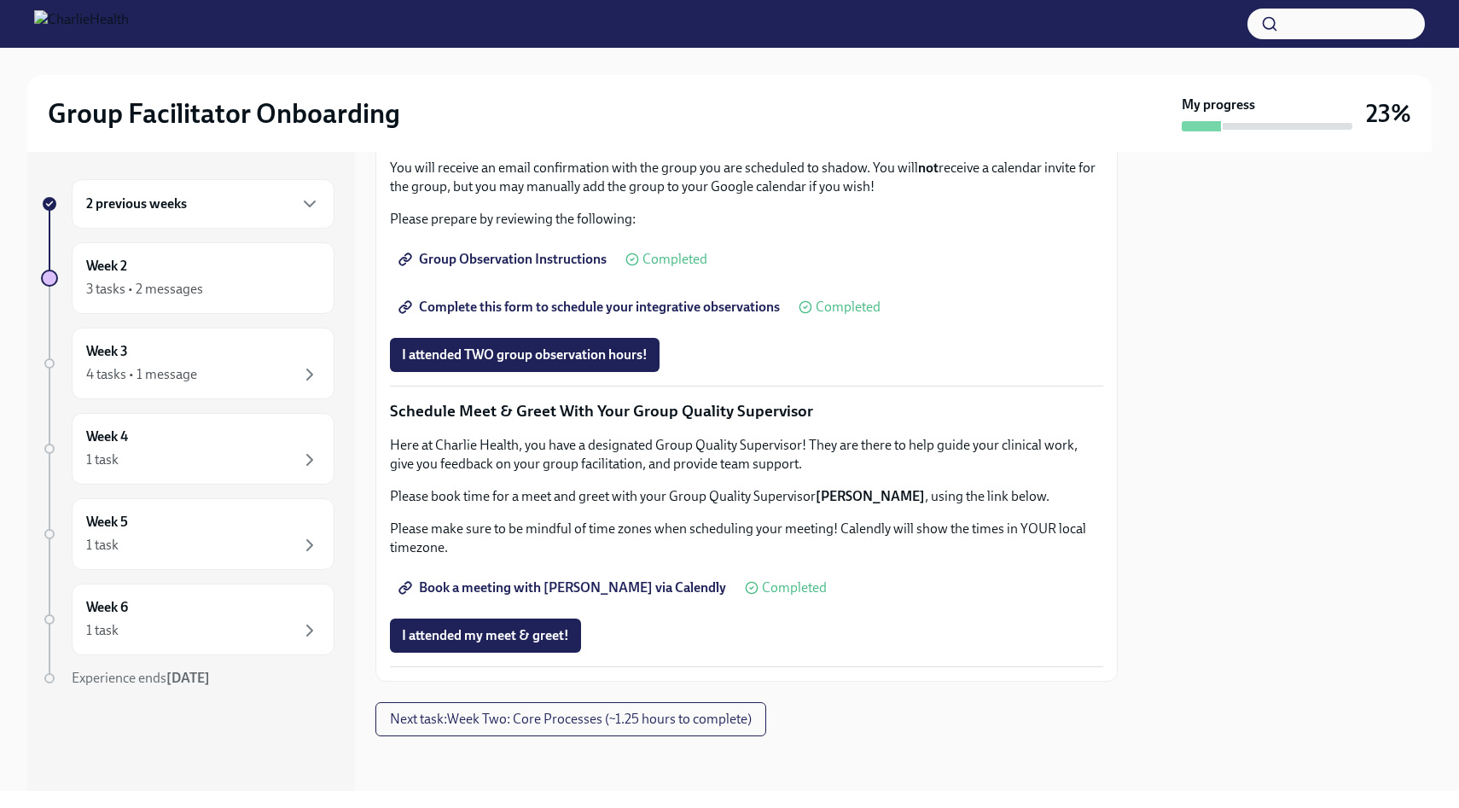
scroll to position [1524, 0]
click at [632, 586] on span "Book a meeting with [PERSON_NAME] via Calendly" at bounding box center [564, 588] width 324 height 17
click at [487, 576] on link "Book a meeting with [PERSON_NAME] via Calendly" at bounding box center [564, 588] width 348 height 34
click at [629, 719] on span "Next task : Week Two: Core Processes (~1.25 hours to complete)" at bounding box center [571, 719] width 362 height 17
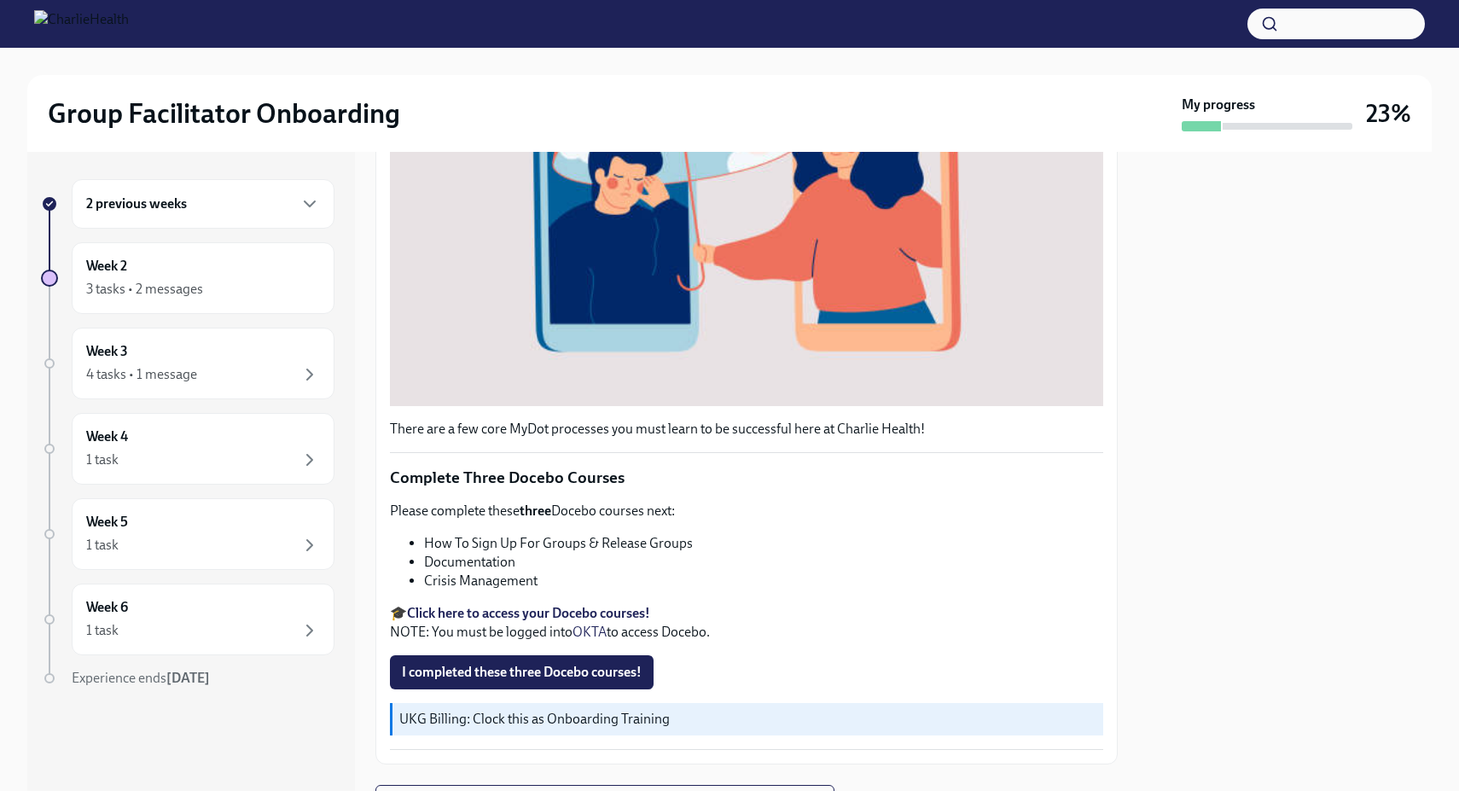
scroll to position [536, 0]
